Goal: Information Seeking & Learning: Learn about a topic

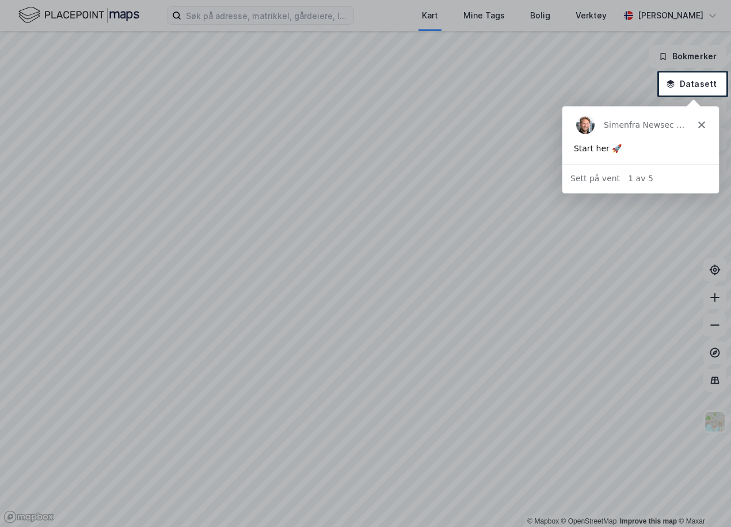
click at [707, 125] on div "Simen fra Newsec Maps" at bounding box center [640, 124] width 157 height 37
click at [702, 127] on icon "Lukk" at bounding box center [701, 124] width 7 height 7
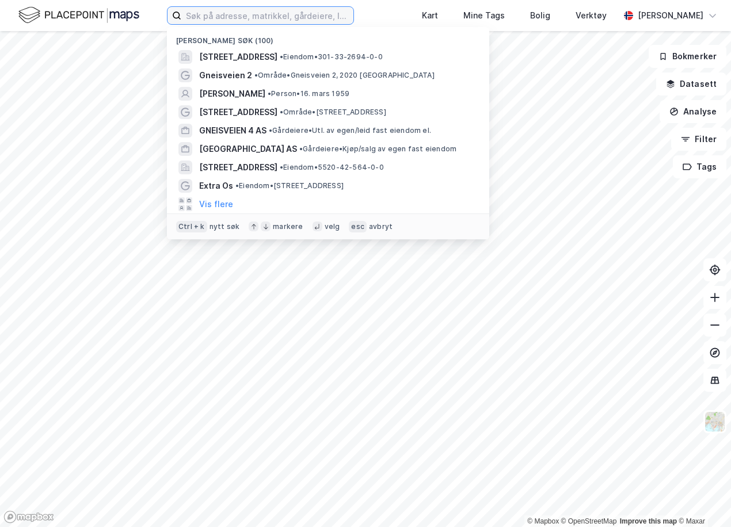
click at [222, 22] on input at bounding box center [267, 15] width 172 height 17
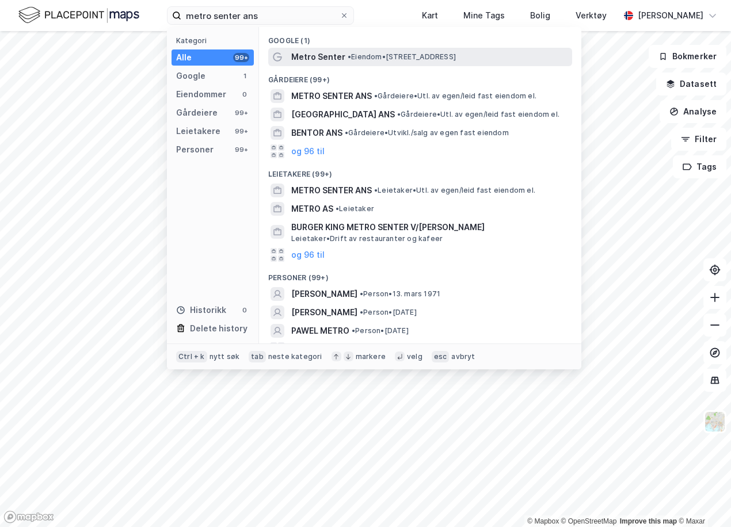
click at [306, 58] on span "Metro Senter" at bounding box center [318, 57] width 54 height 14
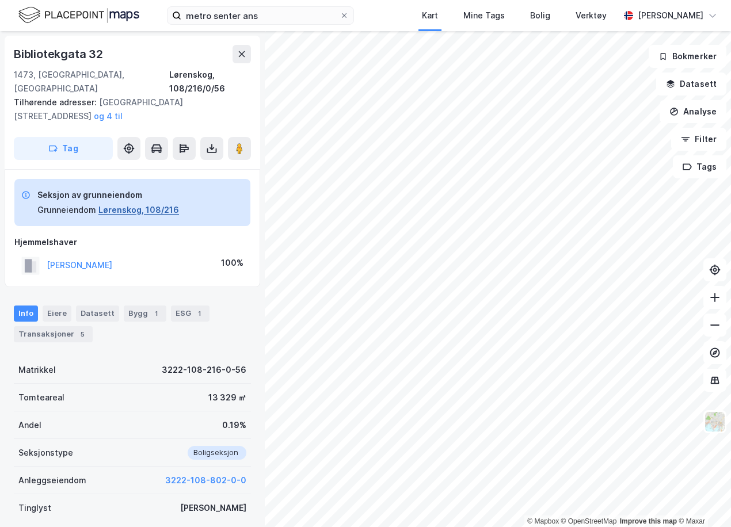
click at [134, 203] on button "Lørenskog, 108/216" at bounding box center [138, 210] width 81 height 14
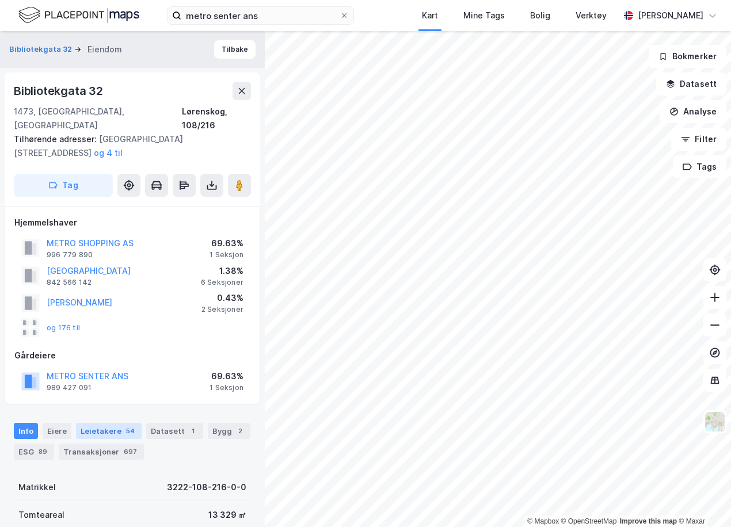
click at [107, 423] on div "Leietakere 54" at bounding box center [109, 431] width 66 height 16
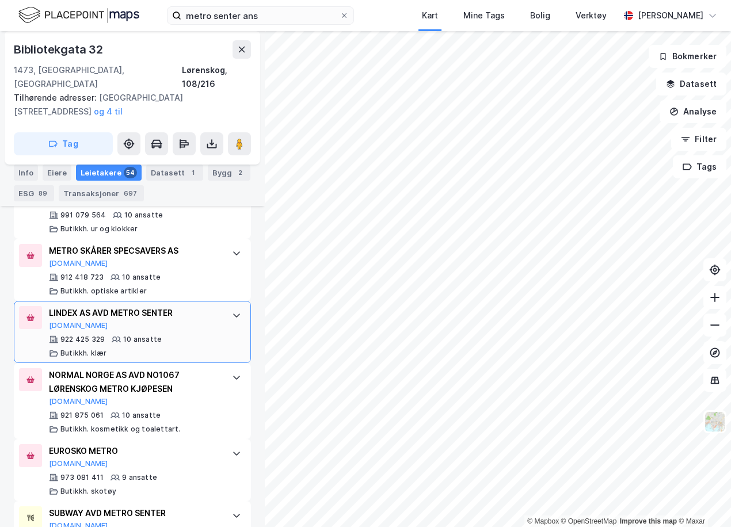
scroll to position [1594, 0]
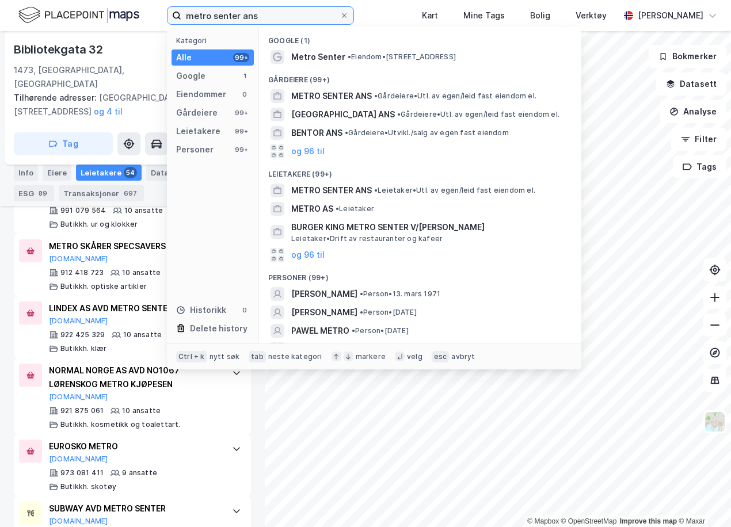
drag, startPoint x: 266, startPoint y: 15, endPoint x: 125, endPoint y: 21, distance: 141.1
click at [125, 21] on div "metro senter ans Kategori Alle 99+ Google 1 Eiendommer 0 Gårdeiere 99+ Leietake…" at bounding box center [365, 15] width 731 height 31
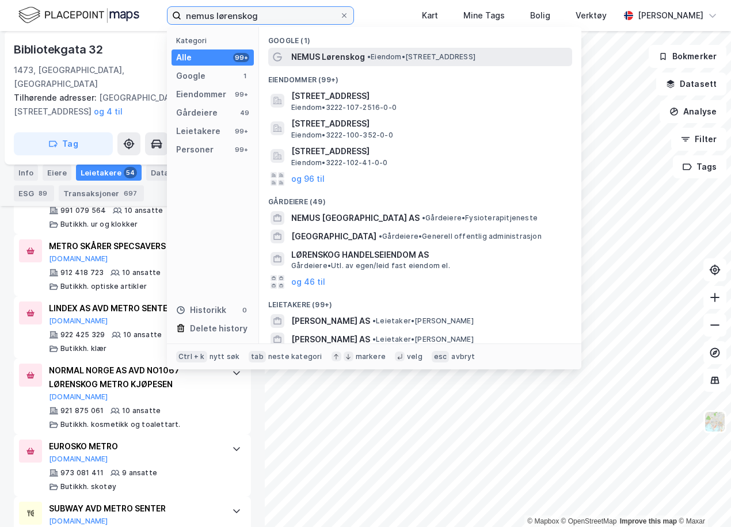
type input "nemus lørenskog"
click at [341, 55] on span "NEMUS Lørenskog" at bounding box center [328, 57] width 74 height 14
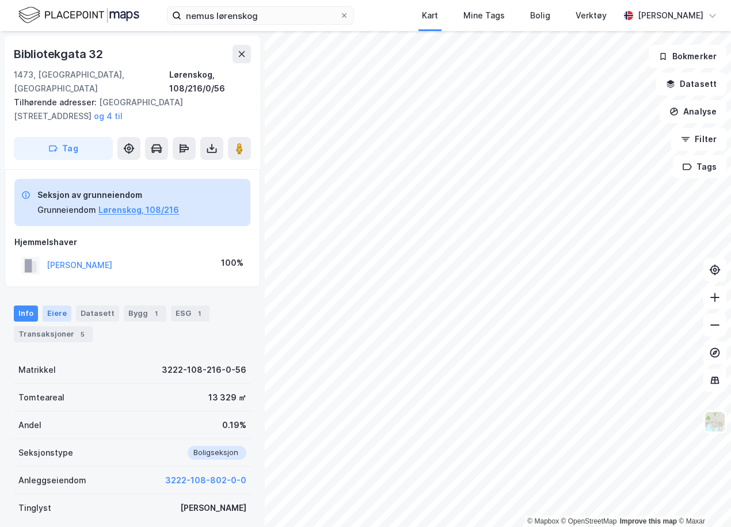
click at [55, 306] on div "Eiere" at bounding box center [57, 314] width 29 height 16
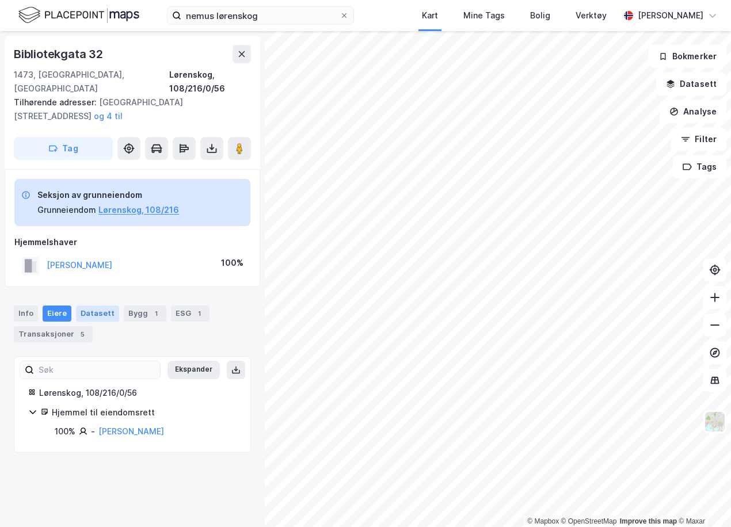
click at [91, 306] on div "Datasett" at bounding box center [97, 314] width 43 height 16
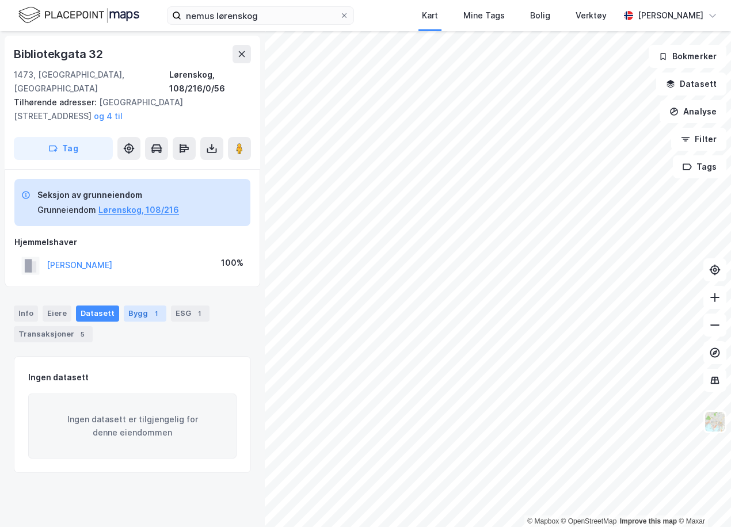
click at [125, 306] on div "Bygg 1" at bounding box center [145, 314] width 43 height 16
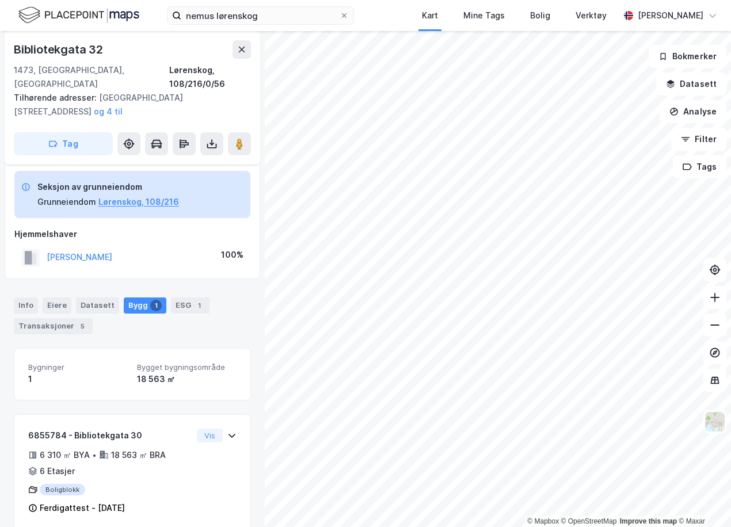
scroll to position [10, 0]
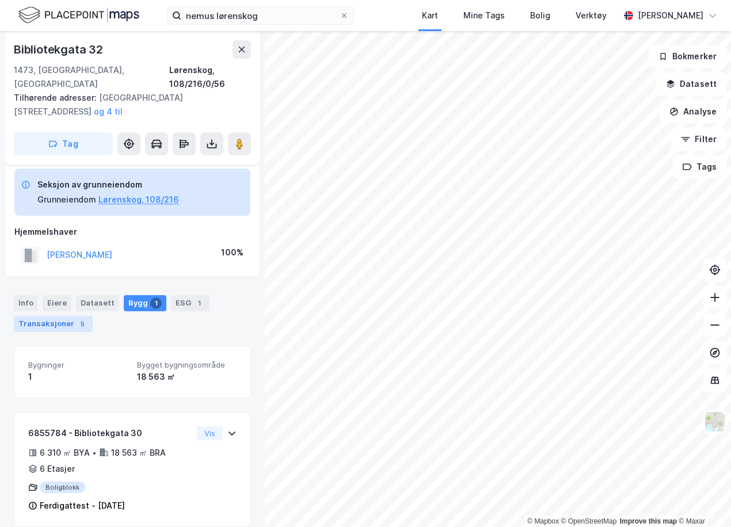
click at [60, 316] on div "Transaksjoner 5" at bounding box center [53, 324] width 79 height 16
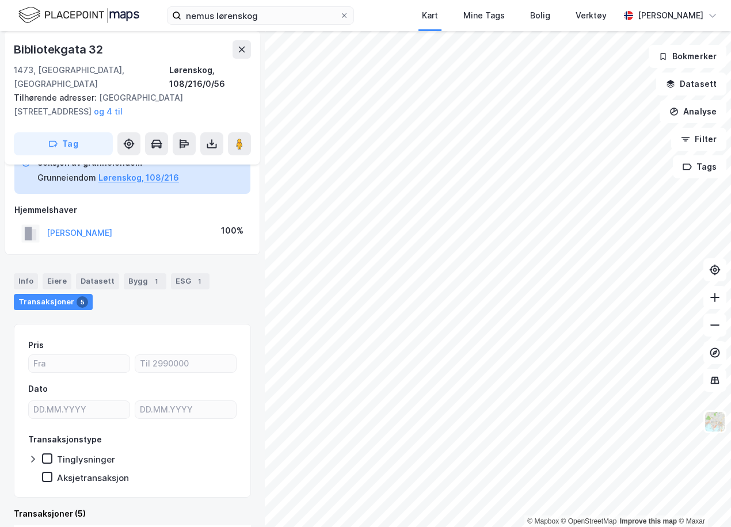
scroll to position [19, 0]
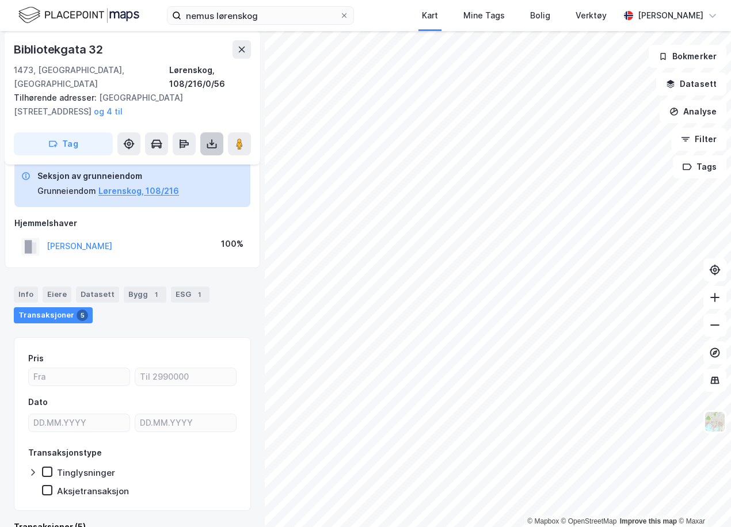
click at [201, 132] on button at bounding box center [211, 143] width 23 height 23
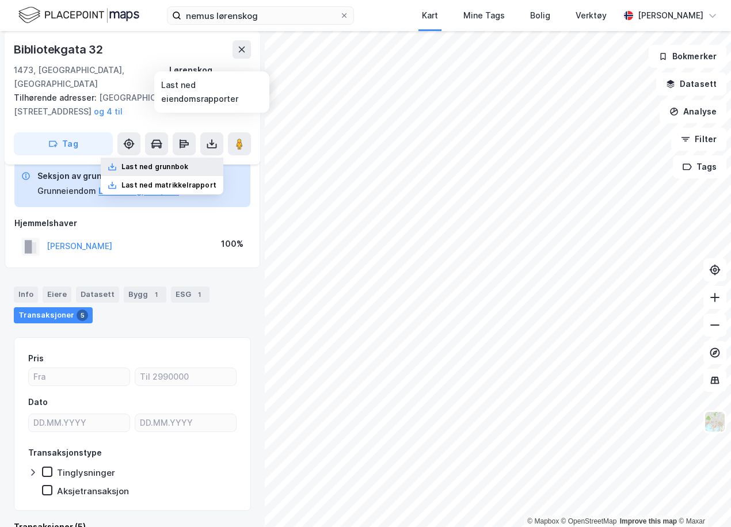
click at [191, 158] on div "Last ned grunnbok" at bounding box center [162, 167] width 123 height 18
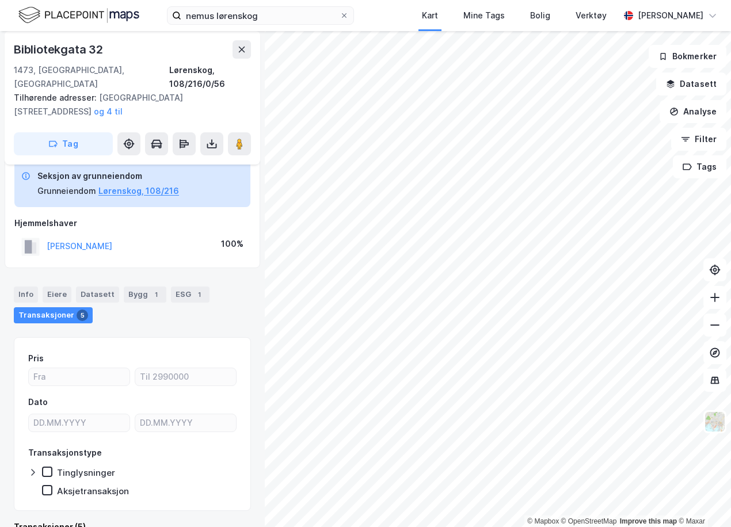
click at [237, 92] on div "Tilhørende adresser: [STREET_ADDRESS][GEOGRAPHIC_DATA][STREET_ADDRESS][STREET_A…" at bounding box center [128, 105] width 228 height 28
click at [161, 184] on button "Lørenskog, 108/216" at bounding box center [138, 191] width 81 height 14
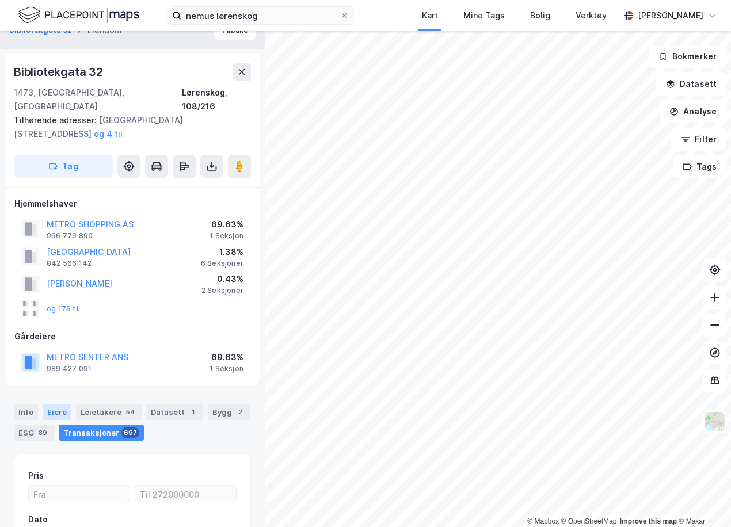
click at [54, 404] on div "Eiere" at bounding box center [57, 412] width 29 height 16
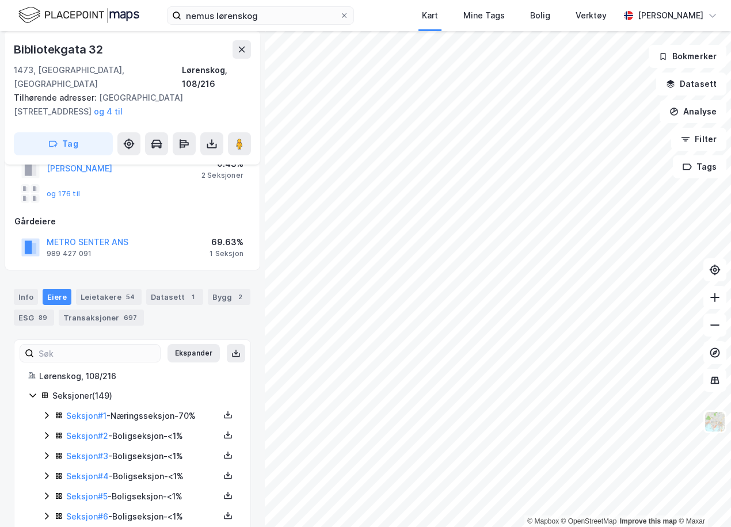
scroll to position [192, 0]
